Goal: Task Accomplishment & Management: Complete application form

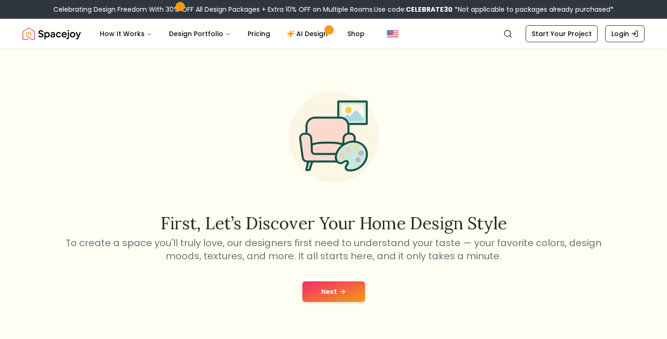
click at [330, 294] on button "Next" at bounding box center [334, 291] width 63 height 21
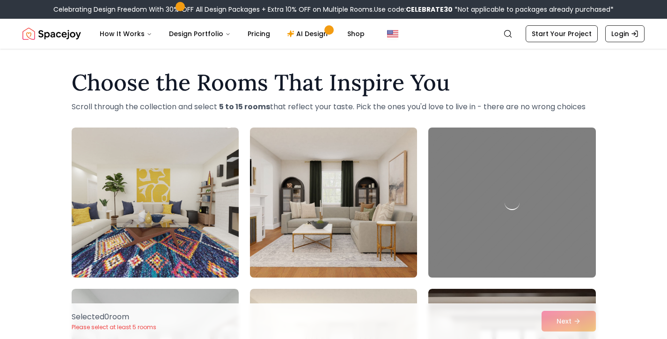
click at [383, 181] on img at bounding box center [334, 202] width 176 height 157
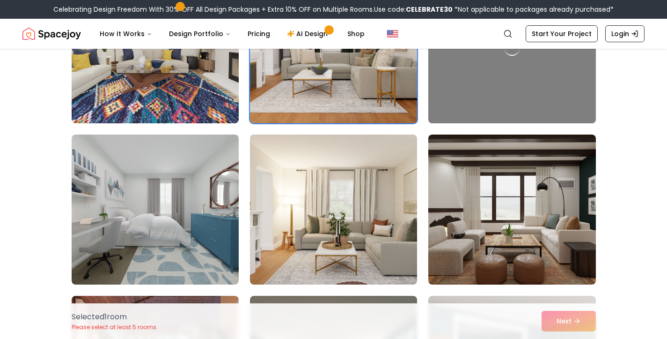
scroll to position [166, 0]
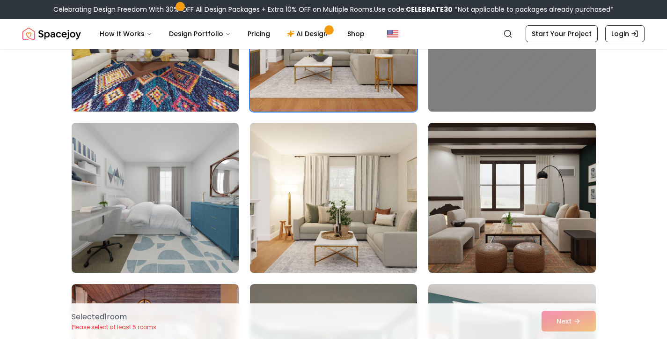
click at [365, 204] on img at bounding box center [334, 197] width 176 height 157
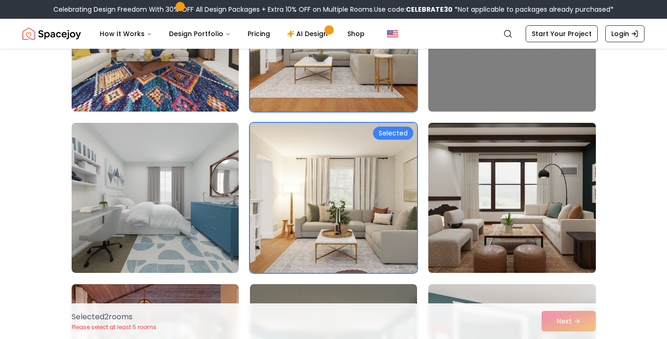
click at [504, 207] on img at bounding box center [512, 197] width 176 height 157
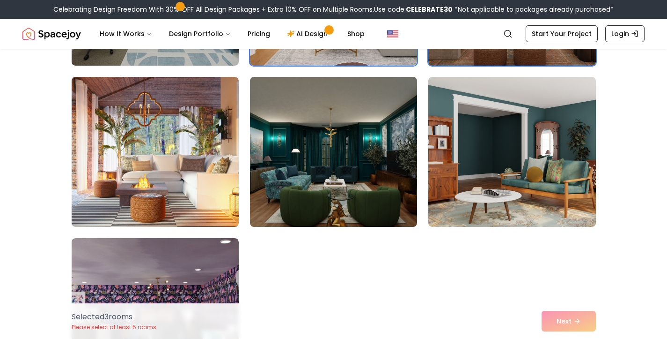
scroll to position [393, 0]
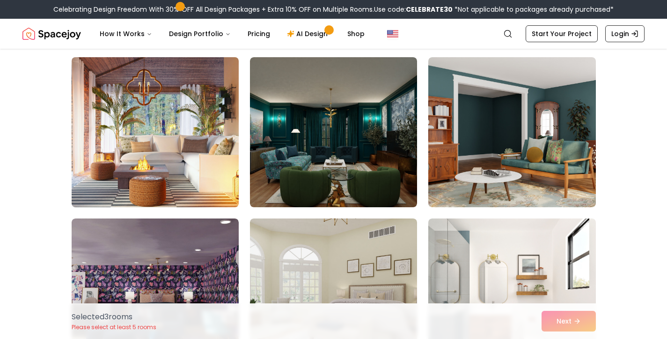
click at [195, 154] on img at bounding box center [155, 131] width 176 height 157
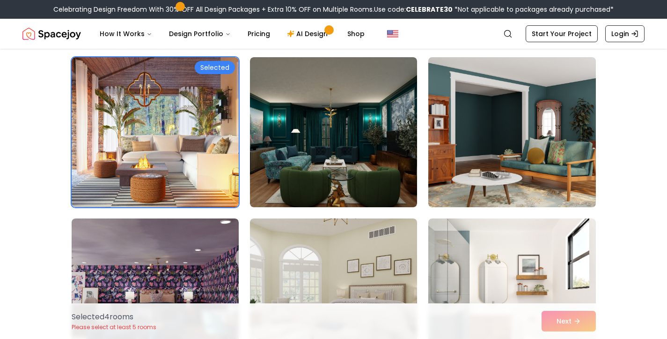
click at [460, 148] on img at bounding box center [512, 131] width 176 height 157
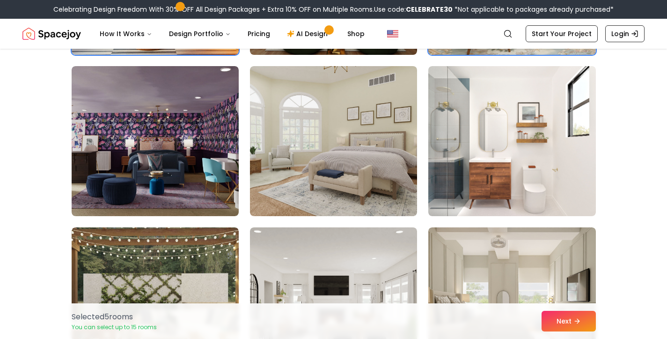
scroll to position [548, 0]
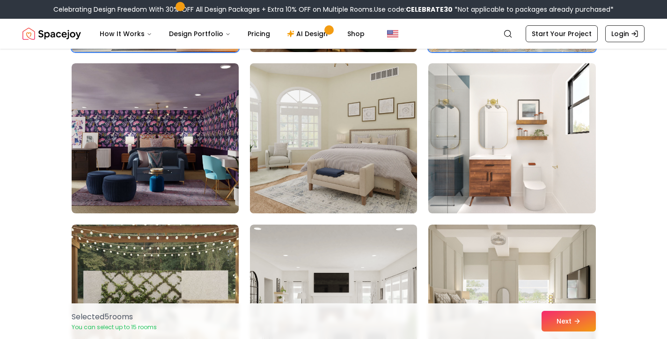
click at [362, 185] on img at bounding box center [334, 137] width 176 height 157
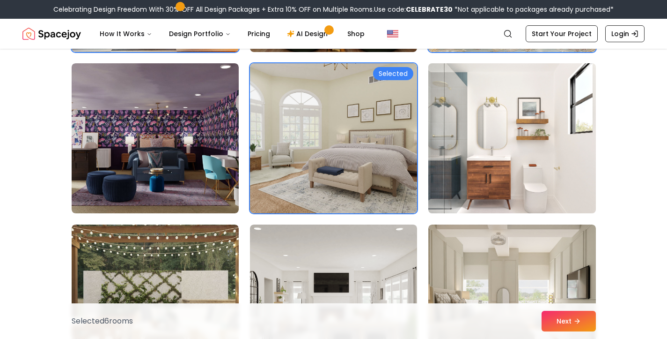
click at [547, 144] on img at bounding box center [512, 137] width 176 height 157
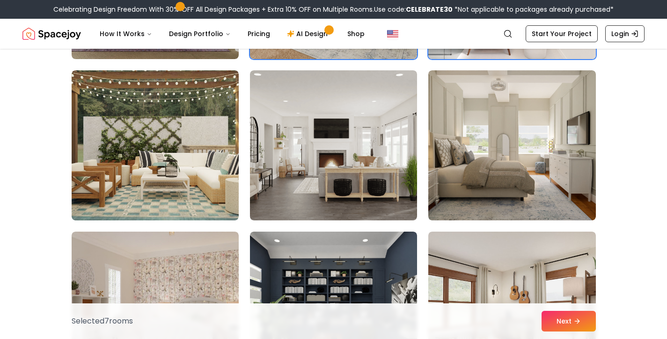
scroll to position [720, 0]
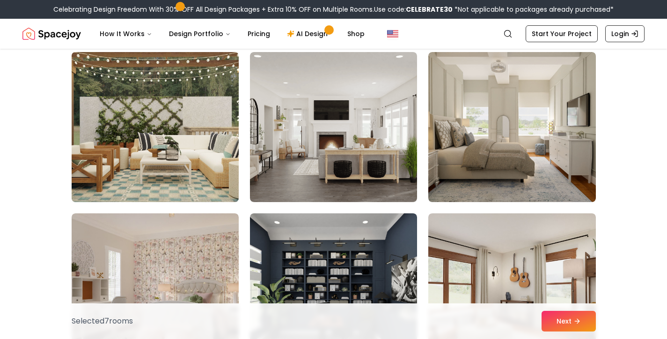
click at [182, 150] on img at bounding box center [155, 126] width 176 height 157
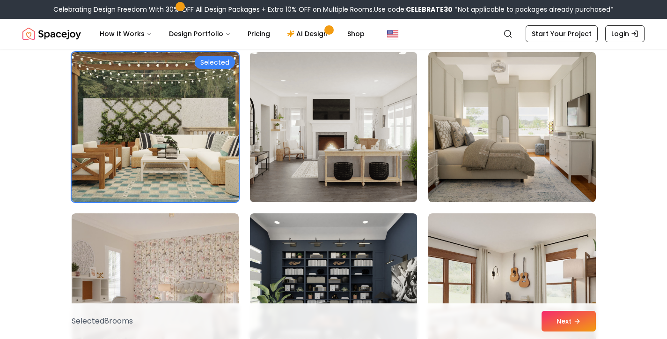
click at [352, 111] on img at bounding box center [334, 126] width 176 height 157
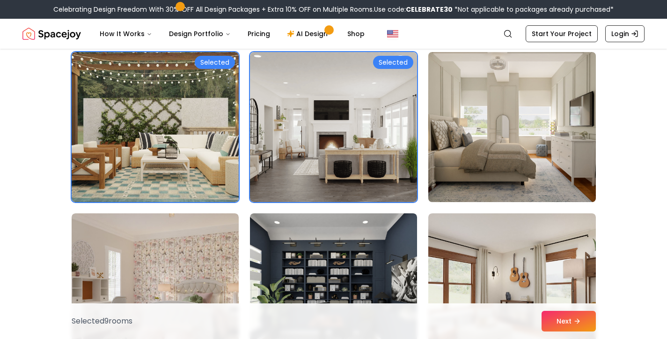
click at [504, 125] on img at bounding box center [512, 126] width 176 height 157
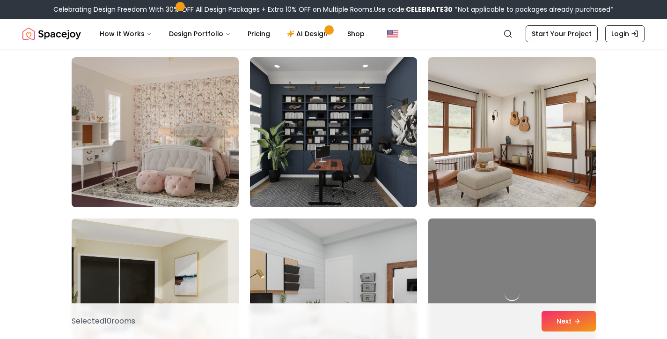
scroll to position [877, 0]
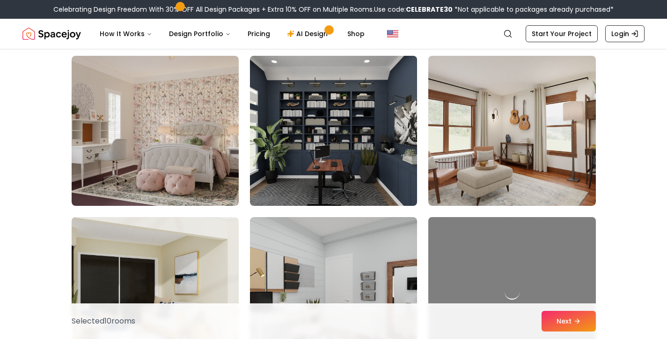
click at [390, 125] on img at bounding box center [334, 130] width 176 height 157
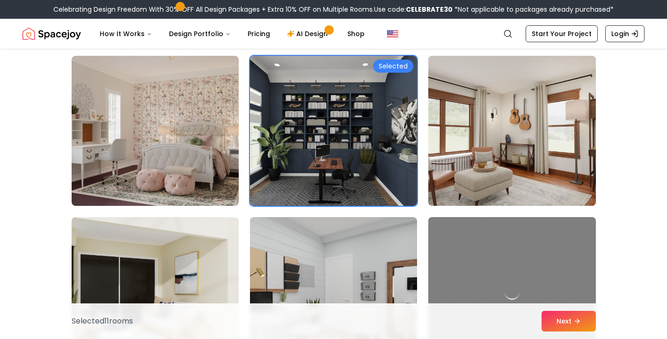
click at [505, 136] on img at bounding box center [512, 130] width 176 height 157
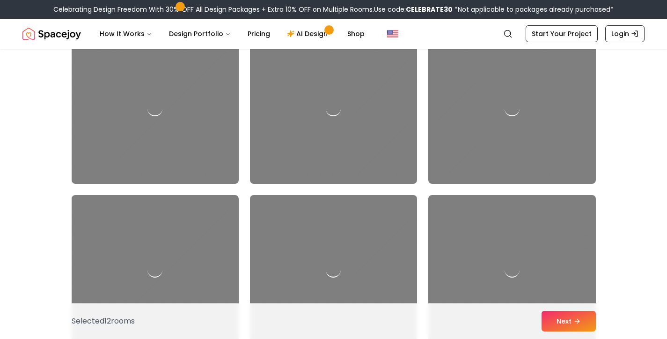
scroll to position [2189, 0]
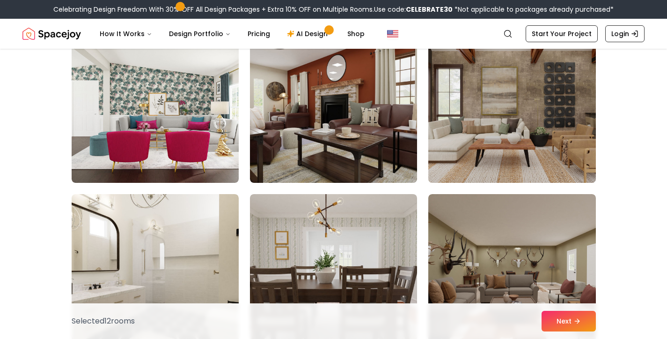
click at [481, 121] on img at bounding box center [512, 107] width 176 height 157
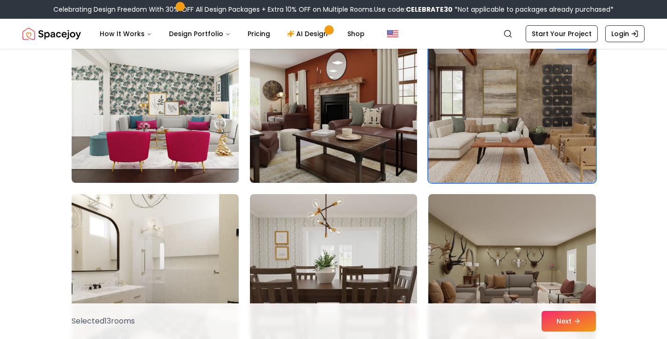
click at [374, 129] on img at bounding box center [334, 107] width 176 height 157
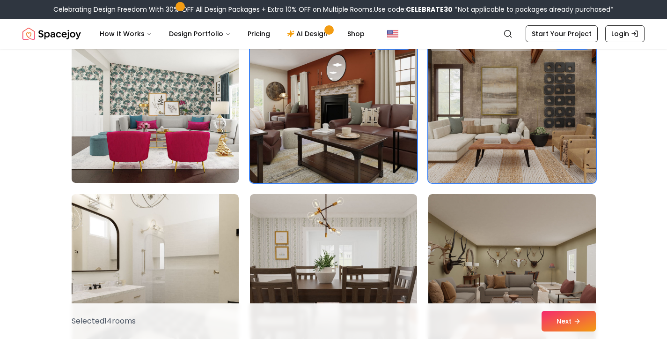
click at [477, 122] on img at bounding box center [512, 107] width 176 height 157
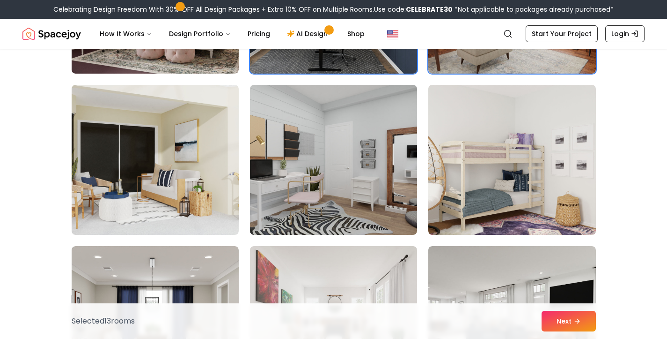
scroll to position [1099, 0]
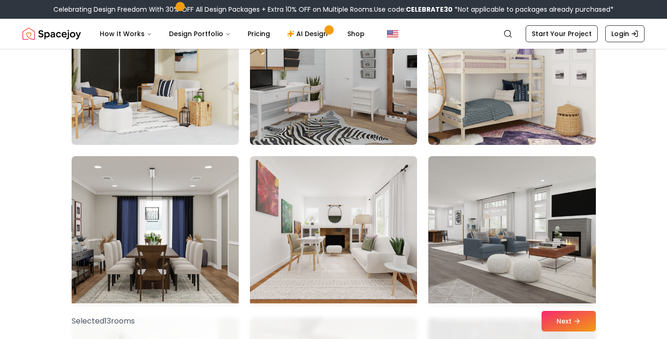
click at [517, 269] on img at bounding box center [512, 230] width 176 height 157
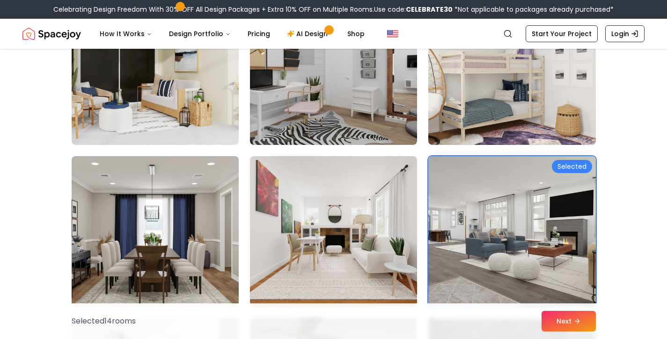
click at [193, 260] on img at bounding box center [155, 230] width 176 height 157
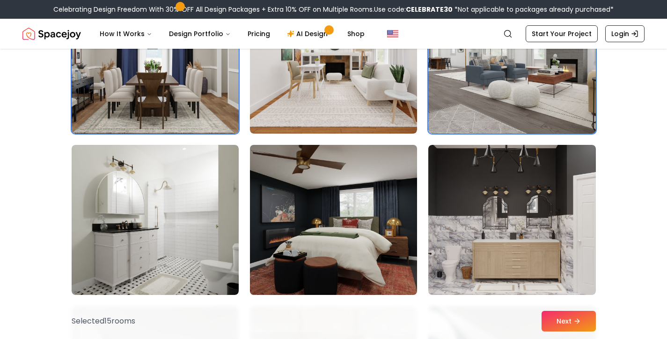
scroll to position [1272, 0]
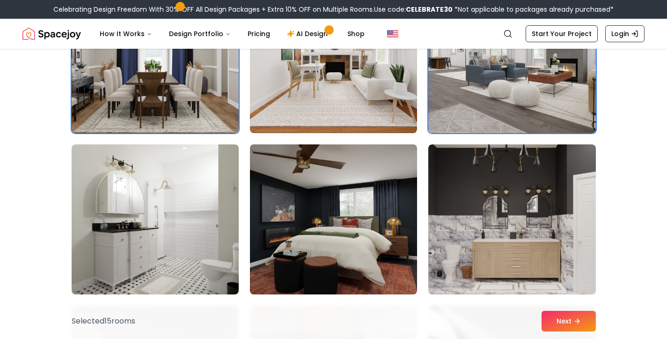
click at [352, 225] on img at bounding box center [334, 219] width 176 height 157
click at [357, 211] on img at bounding box center [334, 219] width 176 height 157
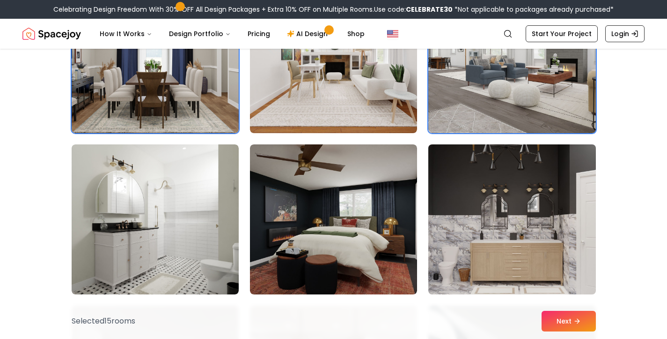
click at [530, 210] on img at bounding box center [512, 219] width 176 height 157
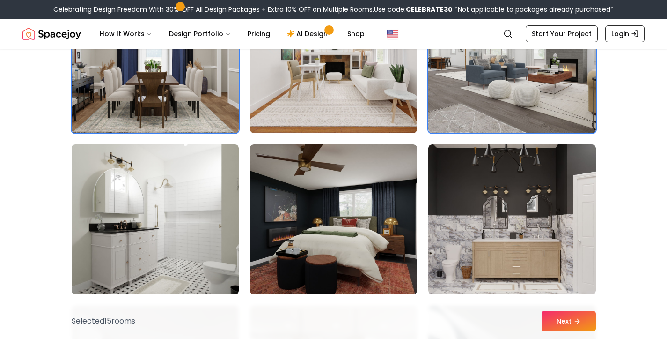
click at [227, 233] on img at bounding box center [155, 219] width 176 height 157
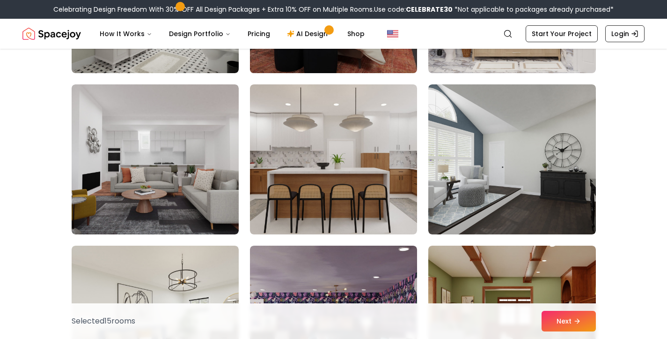
scroll to position [1511, 0]
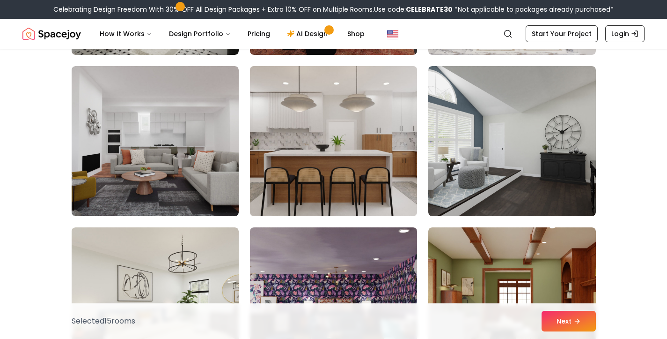
click at [373, 163] on img at bounding box center [334, 140] width 176 height 157
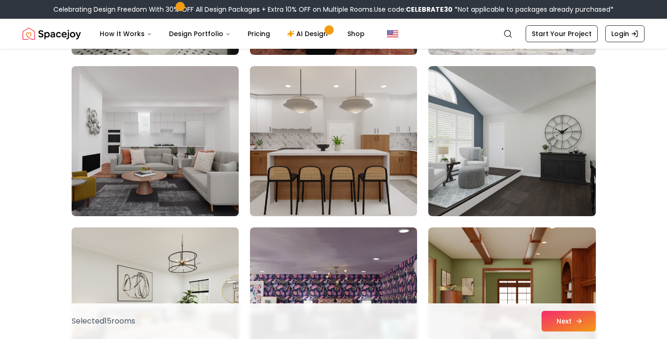
click at [567, 323] on button "Next" at bounding box center [569, 321] width 54 height 21
